Goal: Task Accomplishment & Management: Manage account settings

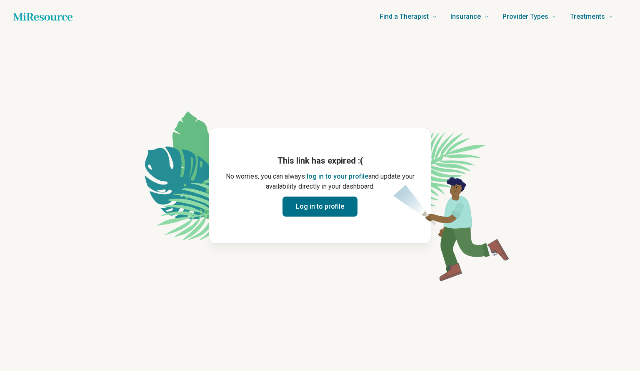
click at [319, 204] on button "Log in to profile" at bounding box center [320, 206] width 75 height 20
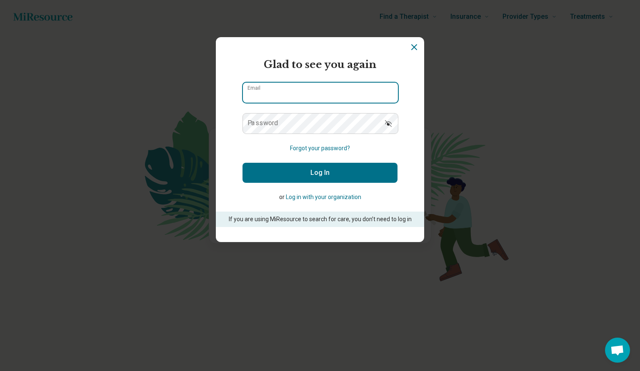
click at [284, 92] on input "Email" at bounding box center [320, 93] width 155 height 20
type input "**********"
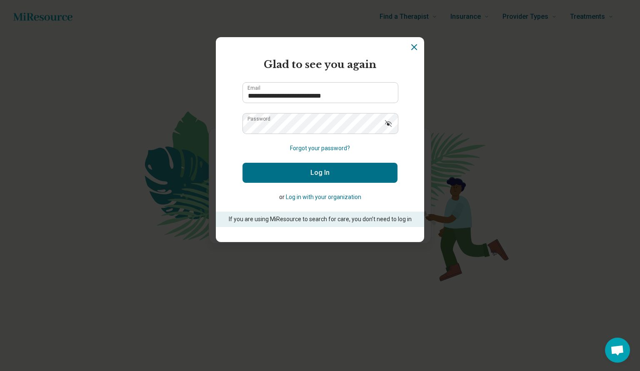
click at [388, 123] on icon "Show password" at bounding box center [388, 123] width 7 height 7
click at [321, 175] on button "Log In" at bounding box center [320, 173] width 155 height 20
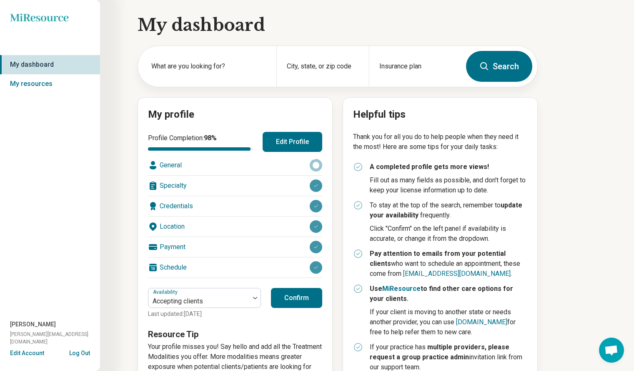
click at [300, 298] on button "Confirm" at bounding box center [296, 298] width 51 height 20
